Goal: Subscribe to service/newsletter

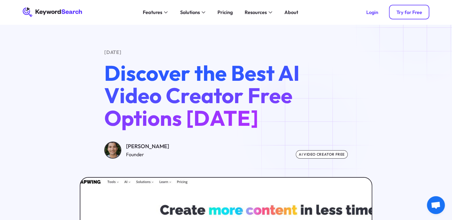
click at [421, 14] on div "Try for Free" at bounding box center [409, 12] width 26 height 6
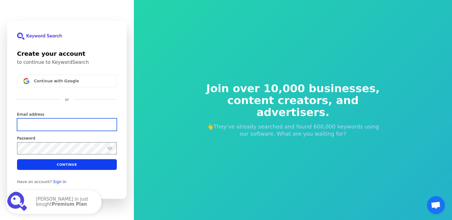
click at [73, 128] on input "Email address" at bounding box center [67, 124] width 100 height 13
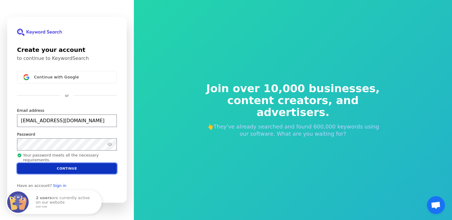
click at [73, 171] on button "Continue" at bounding box center [67, 168] width 100 height 11
type input "sazkas@gmail.com"
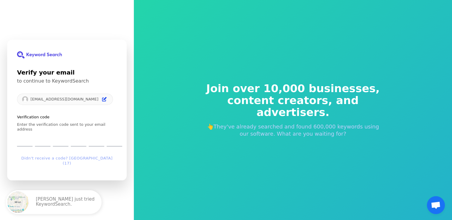
type input "0"
type input "7"
type input "5"
type input "0"
type input "8"
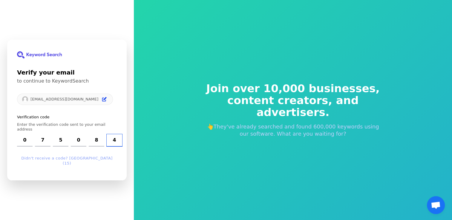
type input "4"
